Goal: Task Accomplishment & Management: Use online tool/utility

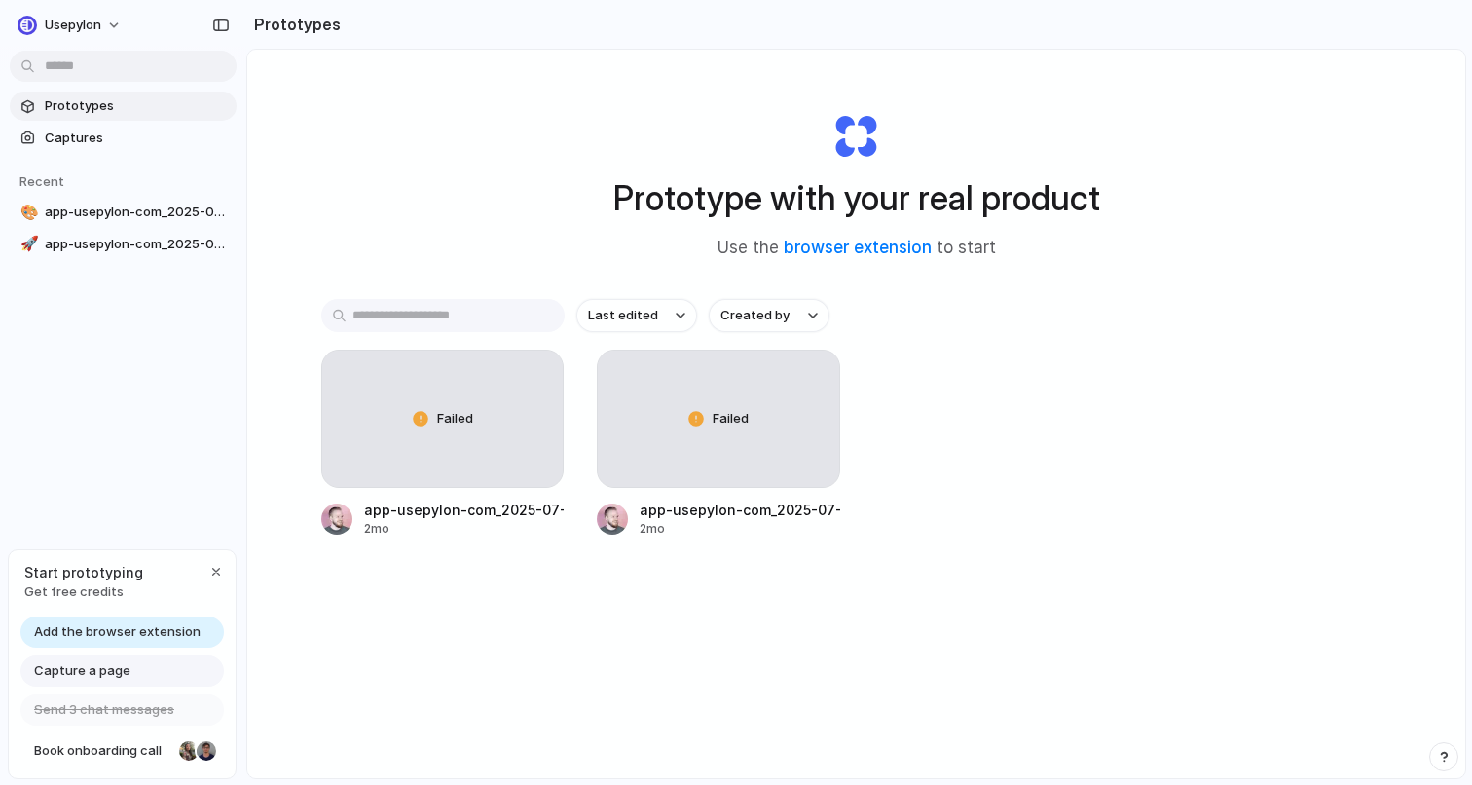
click at [150, 626] on span "Add the browser extension" at bounding box center [117, 631] width 166 height 19
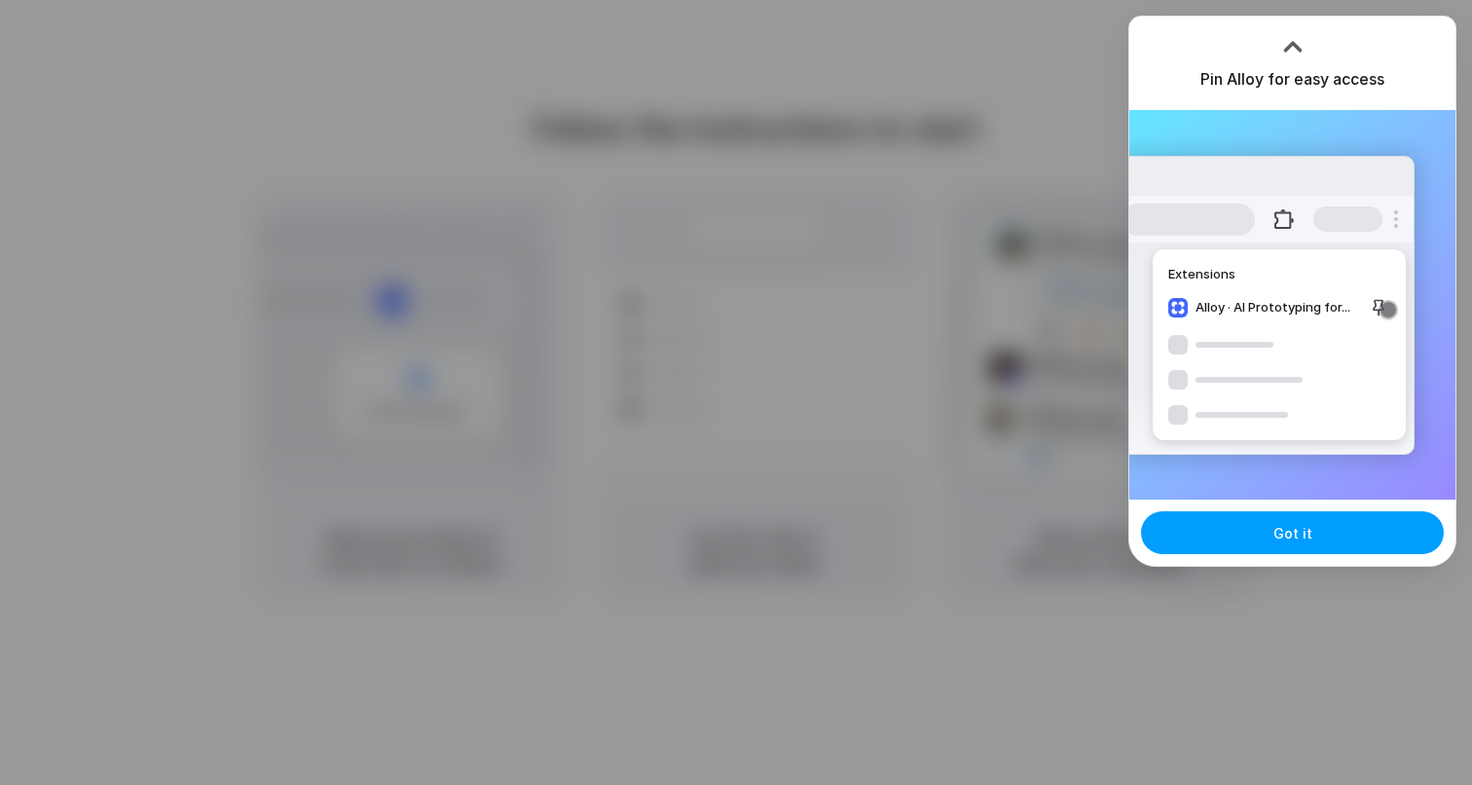
click at [1214, 530] on button "Got it" at bounding box center [1292, 532] width 303 height 43
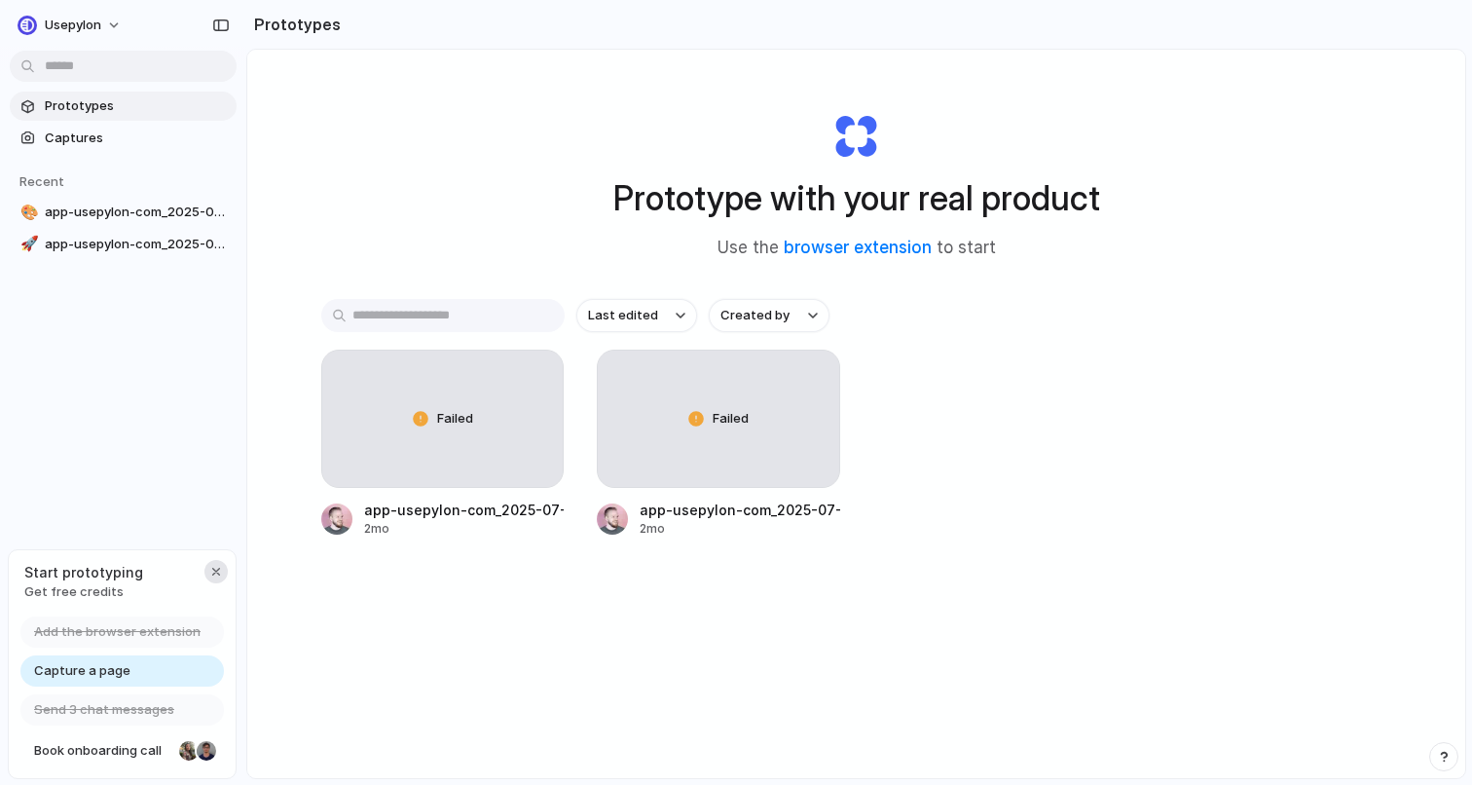
click at [208, 566] on div "button" at bounding box center [216, 572] width 16 height 16
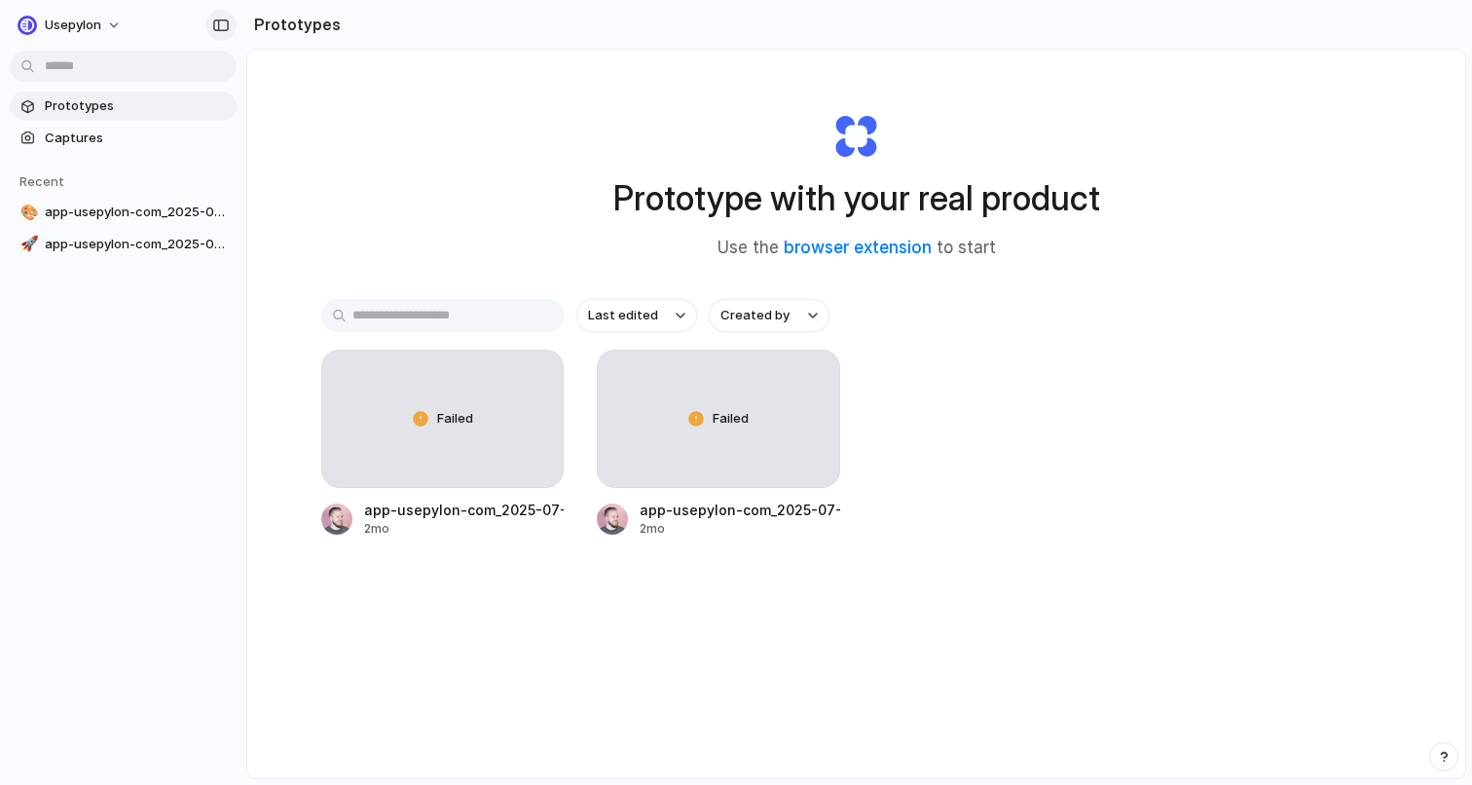
click at [213, 18] on div "button" at bounding box center [221, 25] width 18 height 14
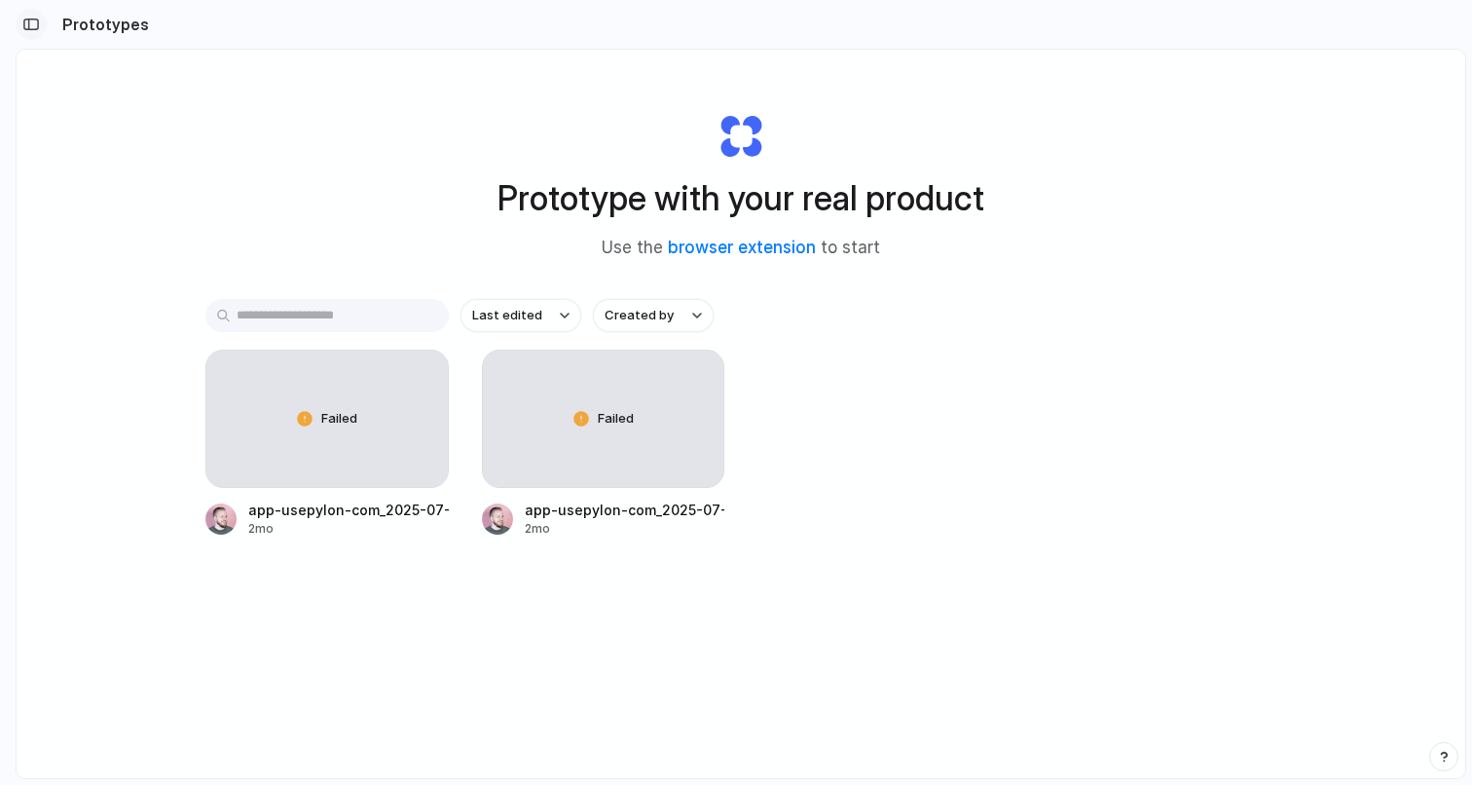
click at [25, 25] on div "button" at bounding box center [31, 25] width 18 height 14
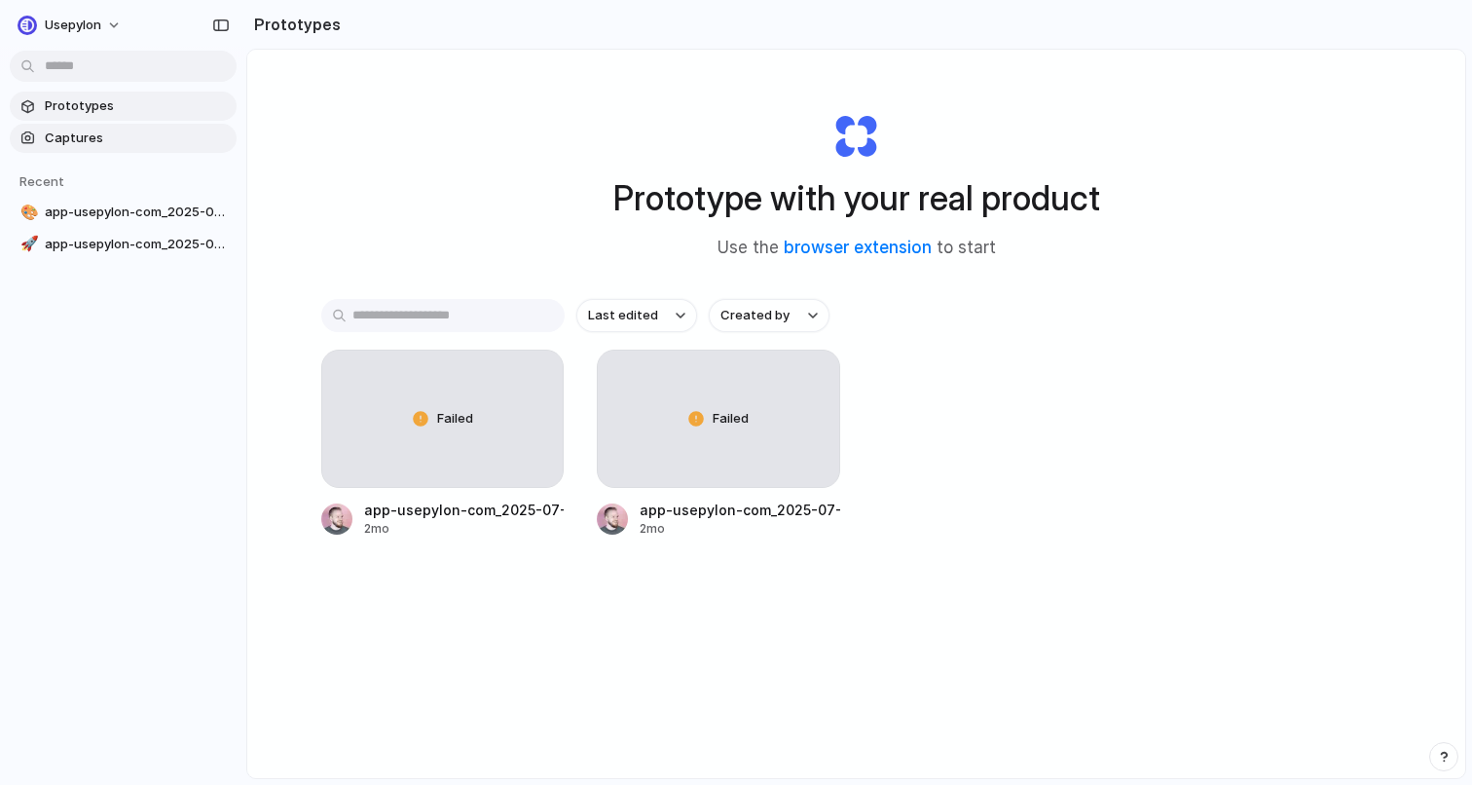
click at [147, 143] on span "Captures" at bounding box center [137, 137] width 184 height 19
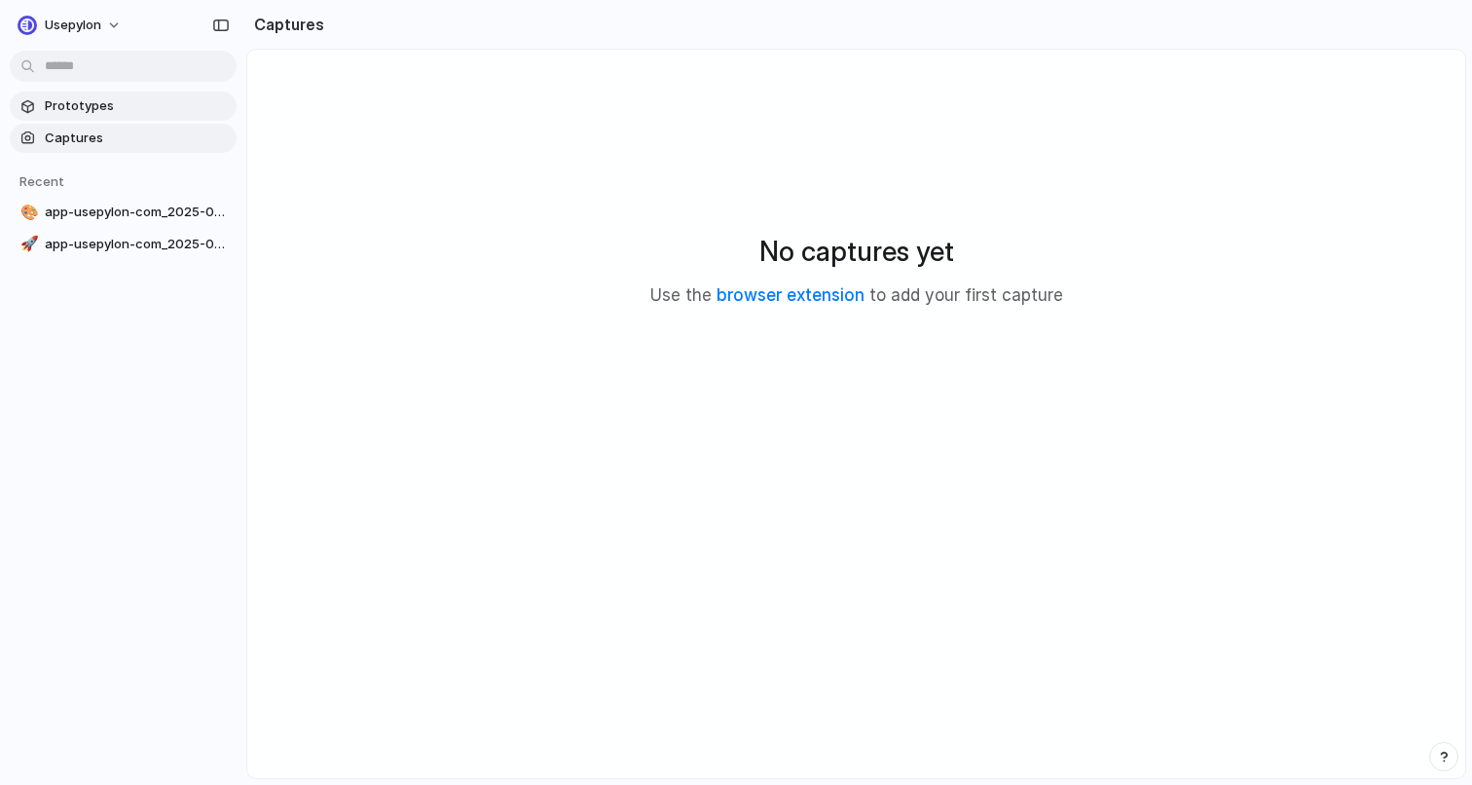
click at [127, 95] on link "Prototypes" at bounding box center [123, 105] width 227 height 29
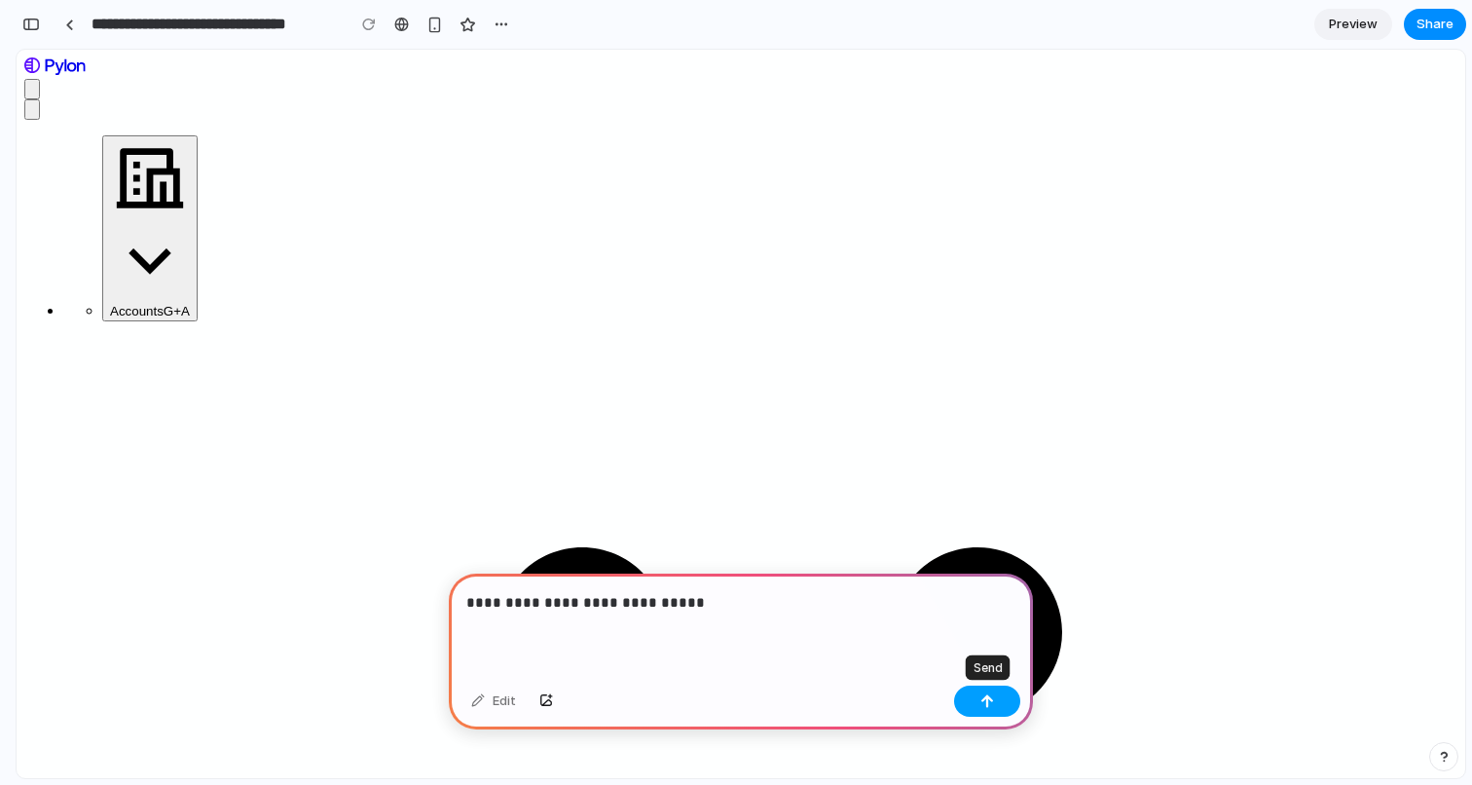
click at [1002, 702] on button "button" at bounding box center [987, 700] width 66 height 31
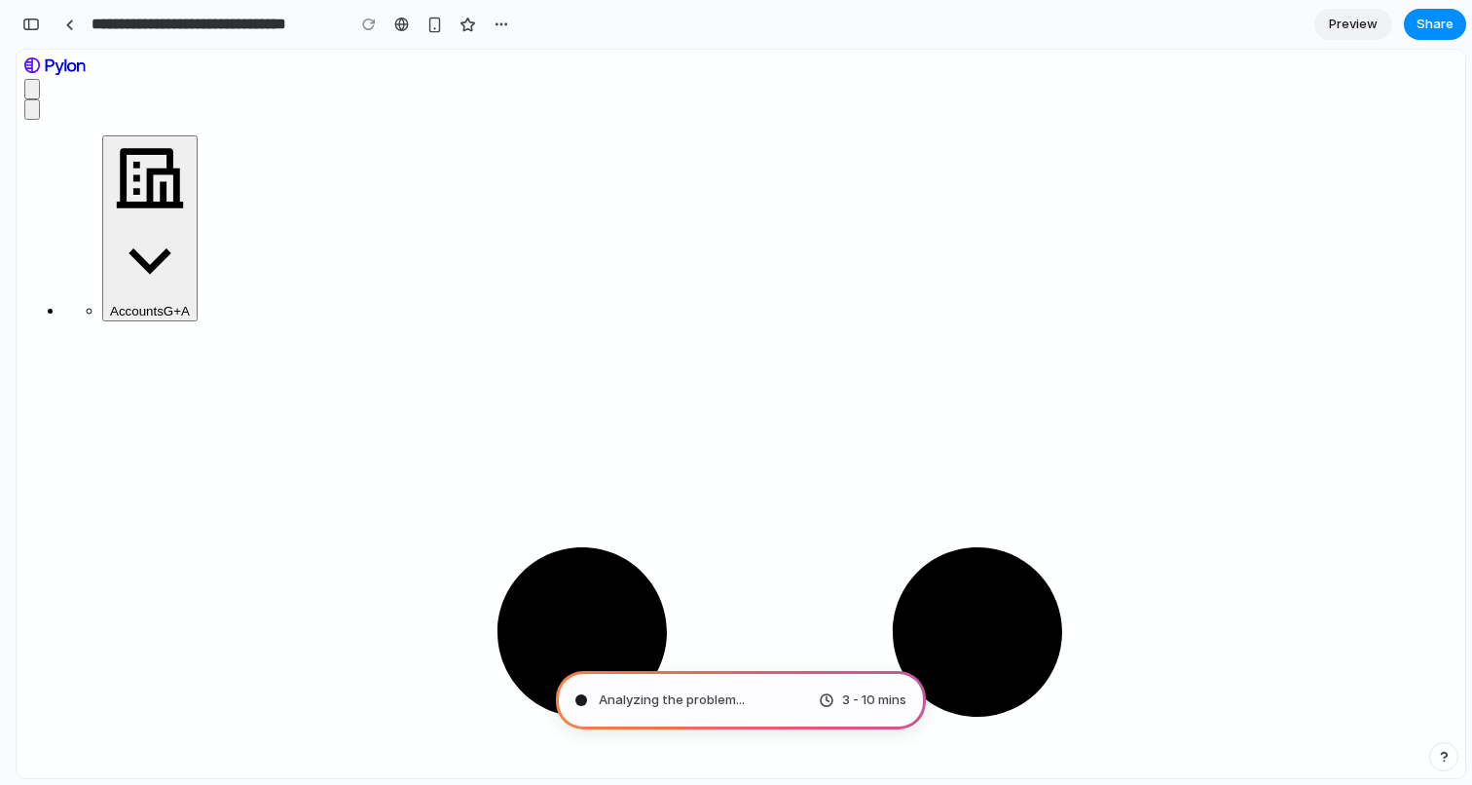
type input "**********"
